Goal: Check status: Check status

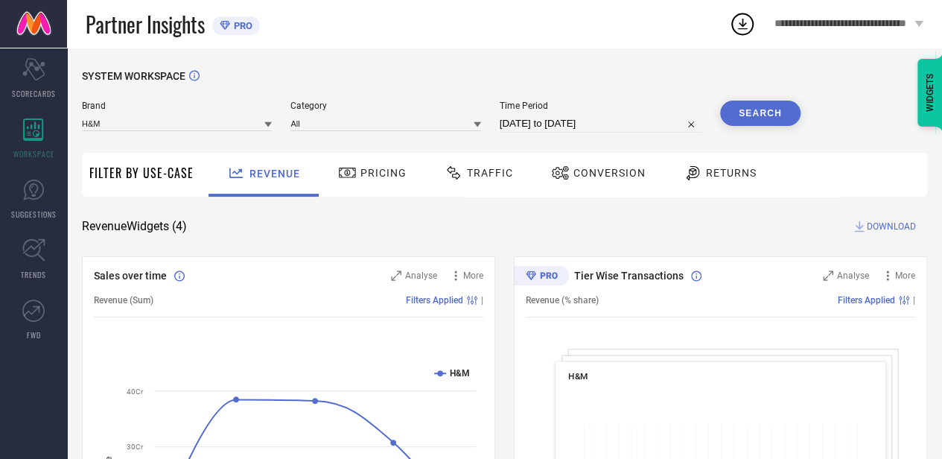
click at [559, 126] on input "[DATE] to [DATE]" at bounding box center [601, 124] width 202 height 18
select select "8"
select select "2025"
select select "9"
select select "2025"
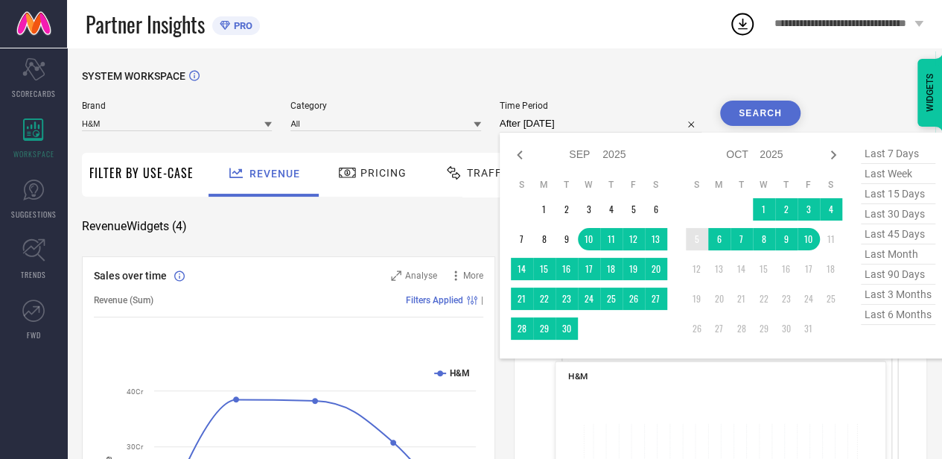
click at [699, 247] on td "5" at bounding box center [697, 239] width 22 height 22
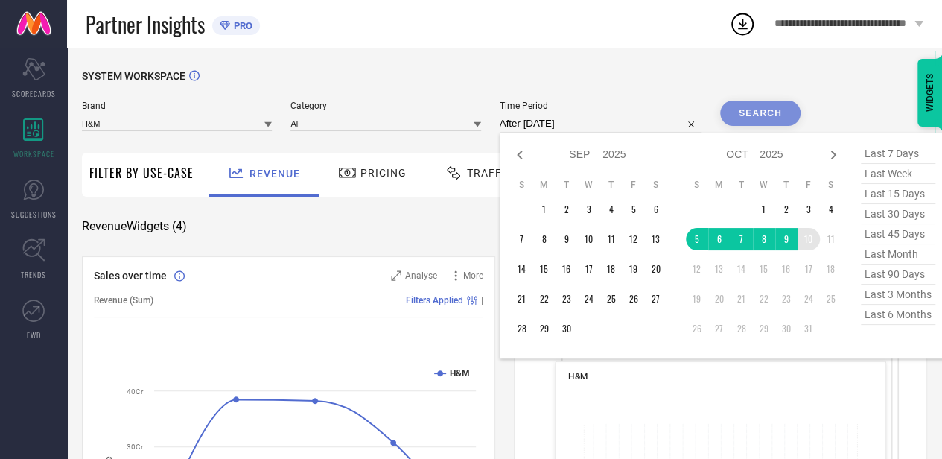
type input "[DATE] to [DATE]"
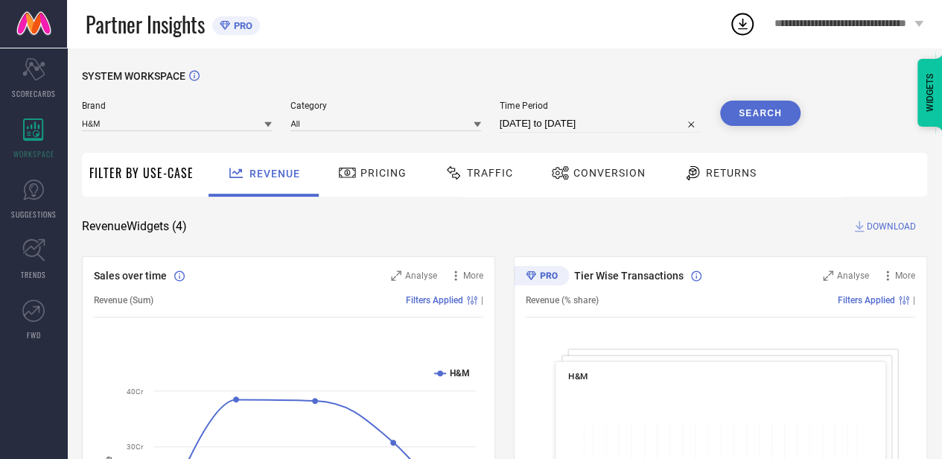
click at [594, 124] on input "[DATE] to [DATE]" at bounding box center [601, 124] width 202 height 18
select select "9"
select select "2025"
select select "10"
select select "2025"
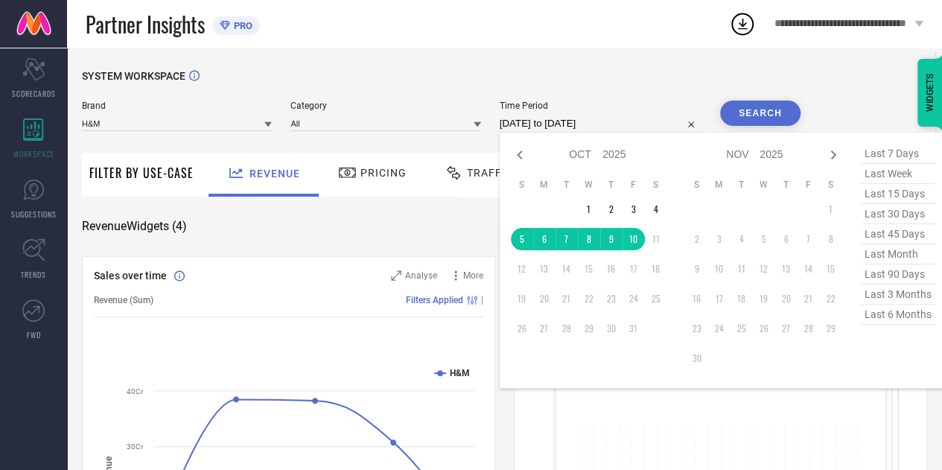
click at [742, 113] on button "Search" at bounding box center [760, 113] width 80 height 25
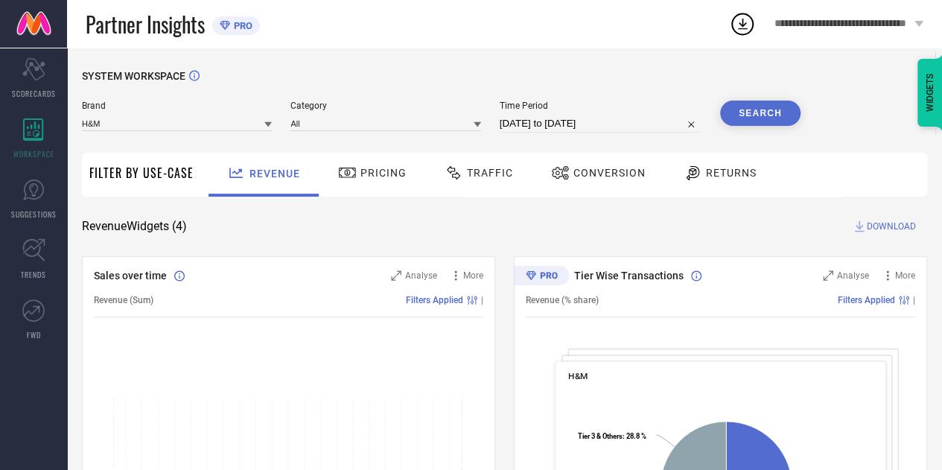
click at [487, 177] on span "Traffic" at bounding box center [490, 173] width 46 height 12
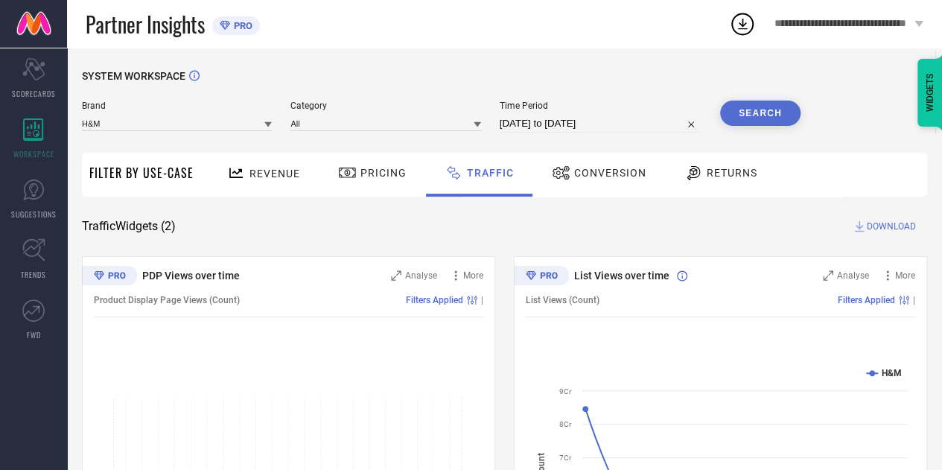
click at [769, 109] on button "Search" at bounding box center [760, 113] width 80 height 25
click at [597, 172] on span "Conversion" at bounding box center [610, 173] width 72 height 12
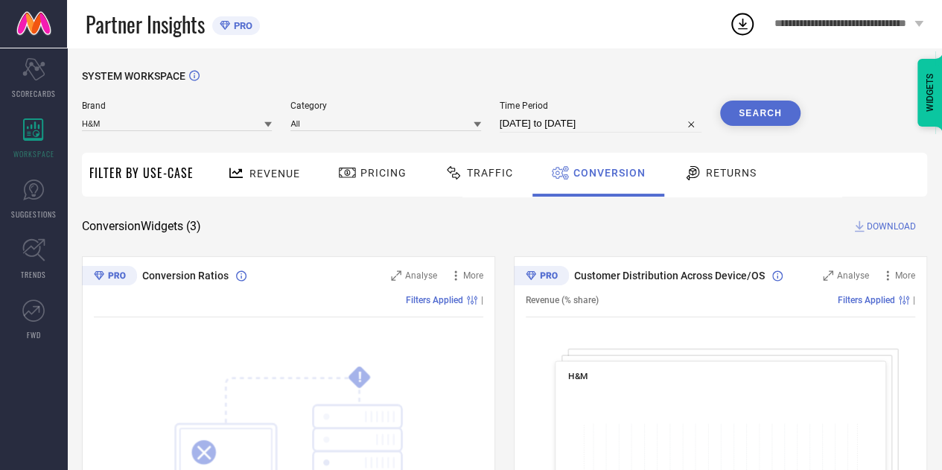
click at [486, 179] on span "Traffic" at bounding box center [490, 173] width 46 height 12
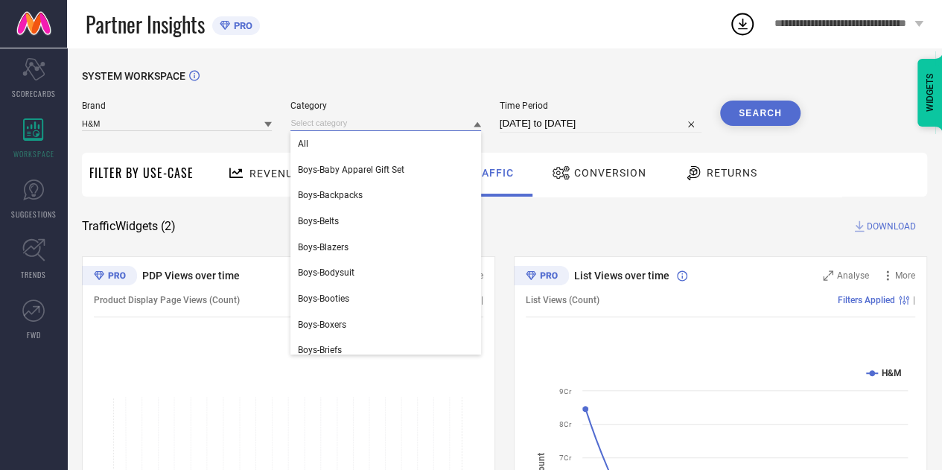
click at [389, 121] on input at bounding box center [385, 123] width 190 height 16
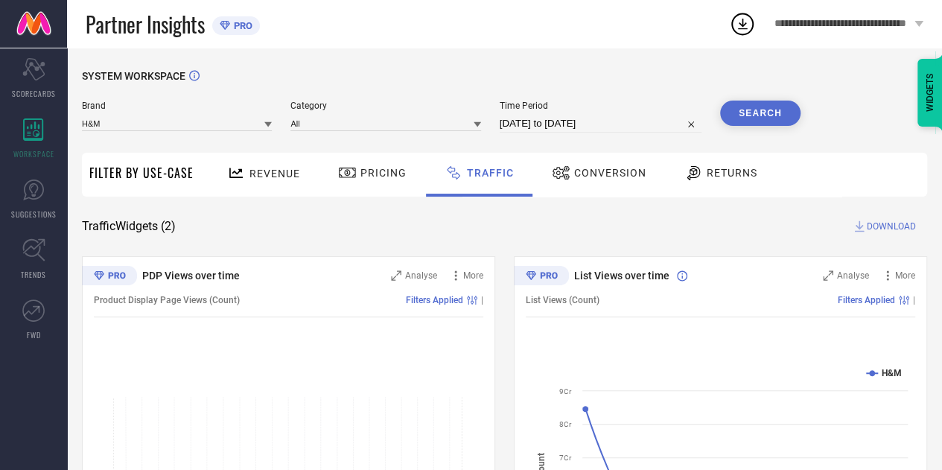
click at [753, 121] on button "Search" at bounding box center [760, 113] width 80 height 25
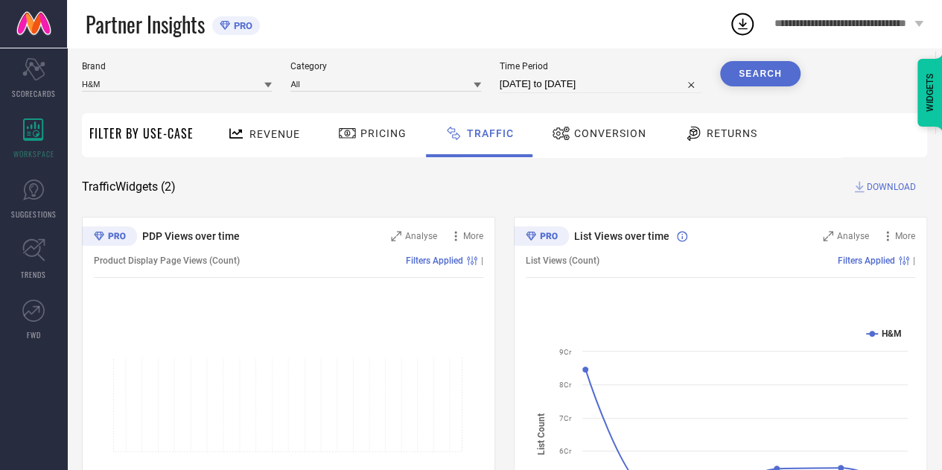
scroll to position [25, 0]
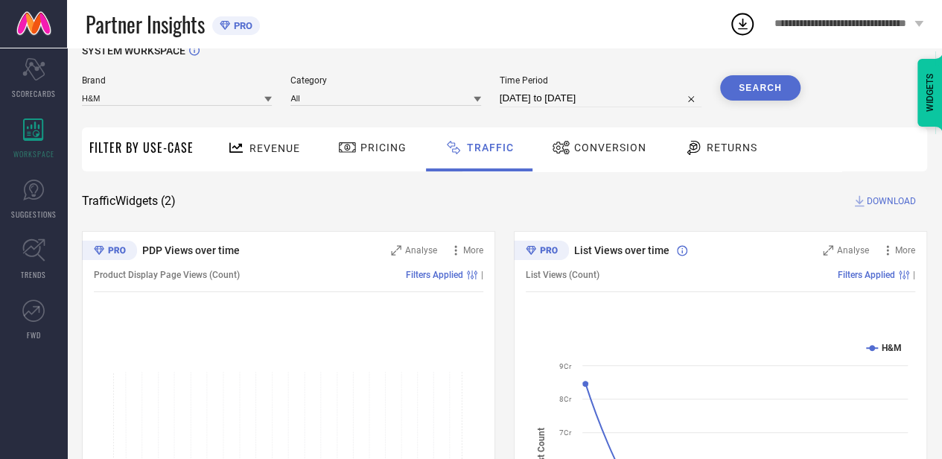
select select "9"
select select "2025"
select select "10"
select select "2025"
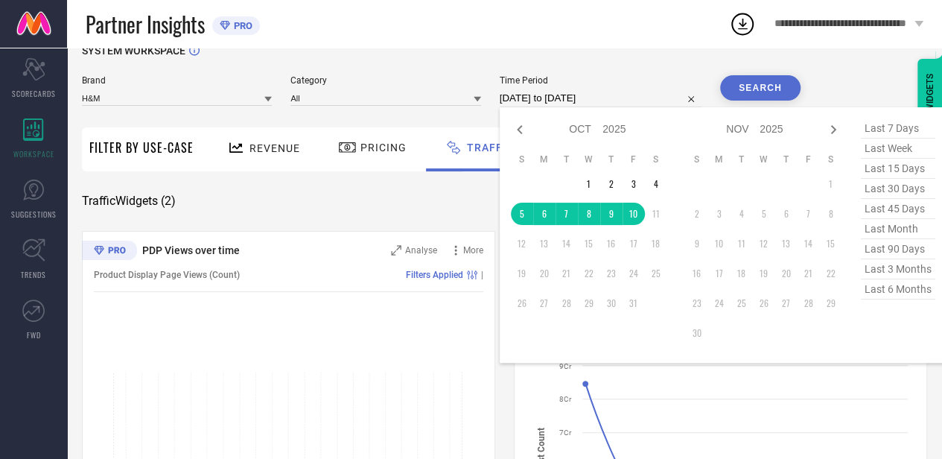
click at [559, 107] on input "[DATE] to [DATE]" at bounding box center [601, 98] width 202 height 18
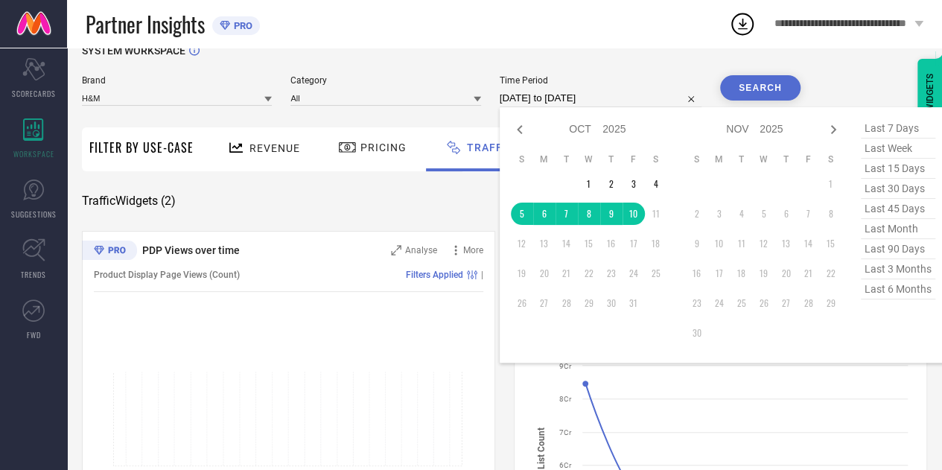
click at [749, 95] on button "Search" at bounding box center [760, 87] width 80 height 25
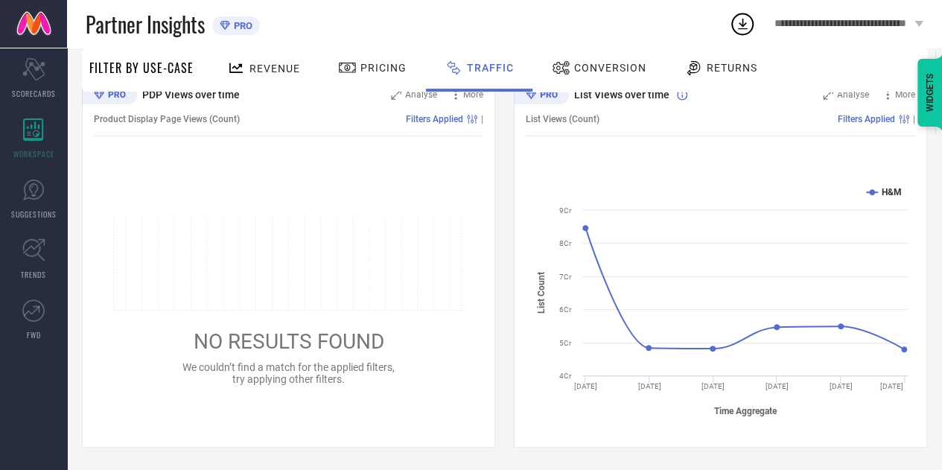
scroll to position [0, 0]
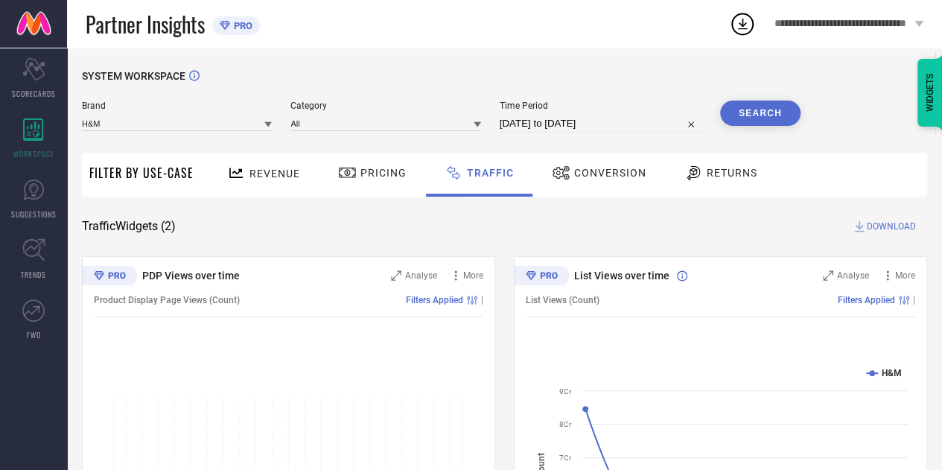
click at [890, 226] on span "DOWNLOAD" at bounding box center [891, 226] width 49 height 15
